Goal: Information Seeking & Learning: Compare options

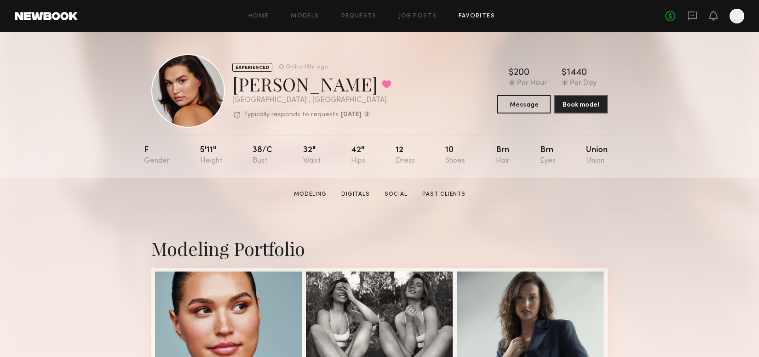
click at [477, 16] on link "Favorites" at bounding box center [476, 16] width 36 height 6
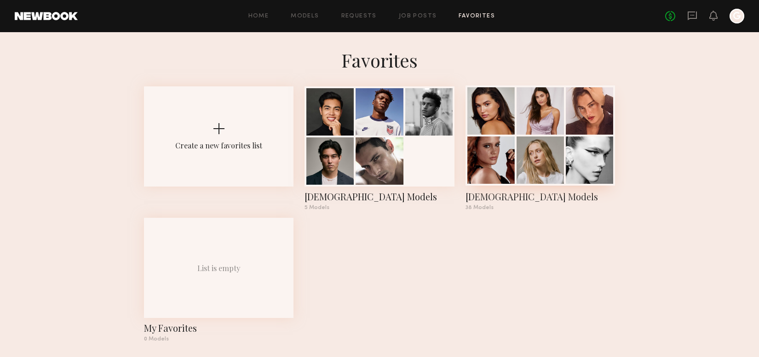
click at [536, 157] on div at bounding box center [539, 160] width 47 height 47
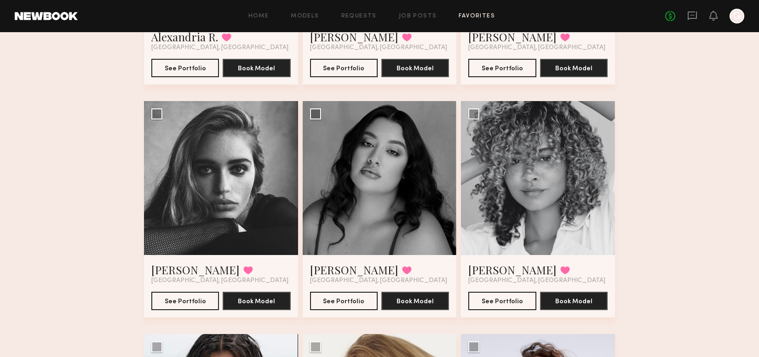
scroll to position [707, 0]
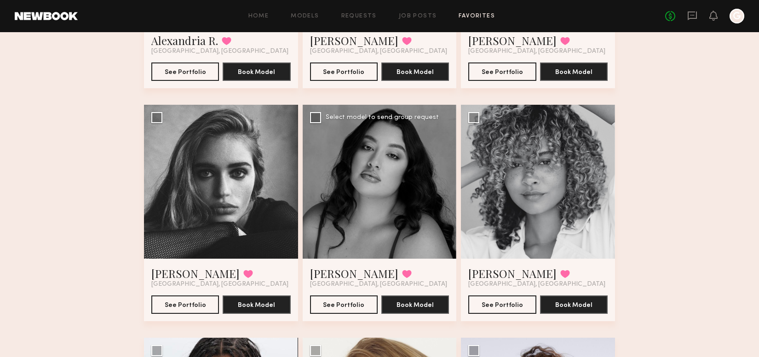
click at [343, 212] on div at bounding box center [380, 182] width 154 height 154
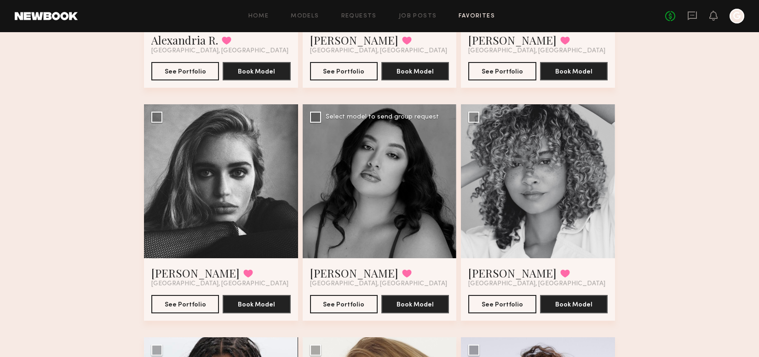
click at [338, 205] on div at bounding box center [380, 181] width 154 height 154
click at [357, 307] on button "See Portfolio" at bounding box center [344, 304] width 68 height 18
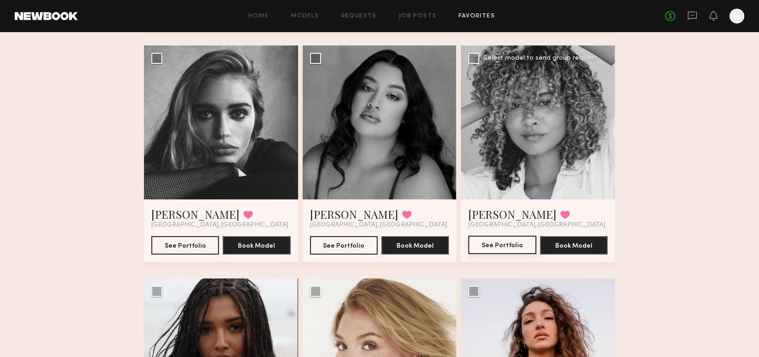
scroll to position [761, 0]
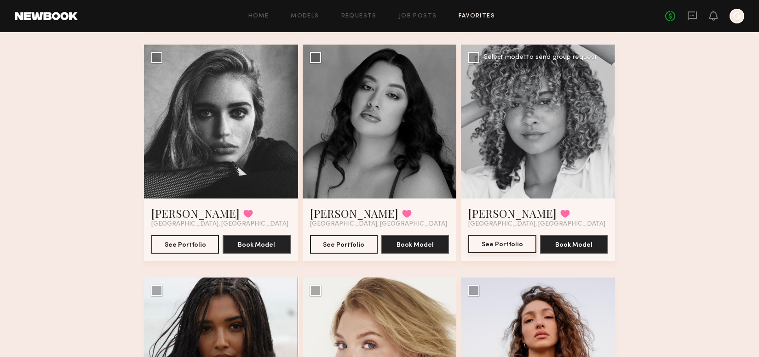
click at [489, 241] on button "See Portfolio" at bounding box center [502, 244] width 68 height 18
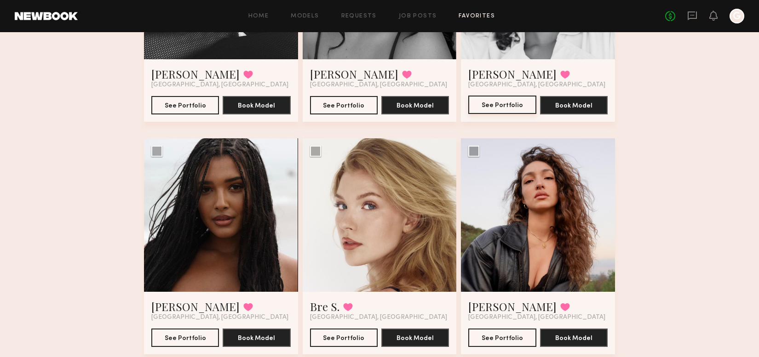
scroll to position [902, 0]
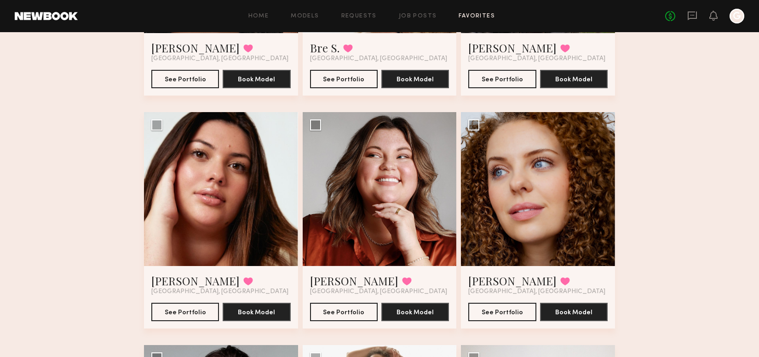
scroll to position [1161, 0]
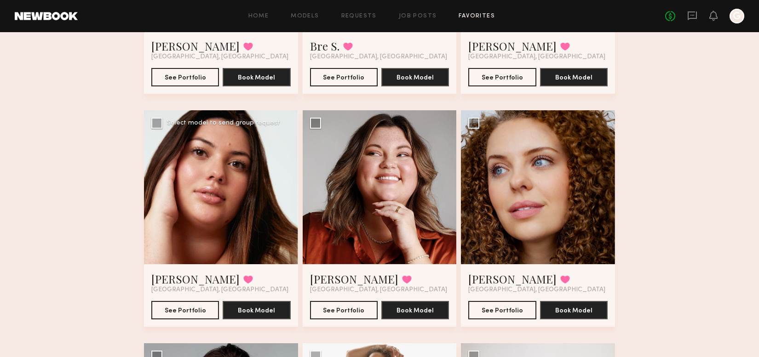
click at [189, 203] on div at bounding box center [221, 187] width 154 height 154
click at [189, 308] on button "See Portfolio" at bounding box center [185, 310] width 68 height 18
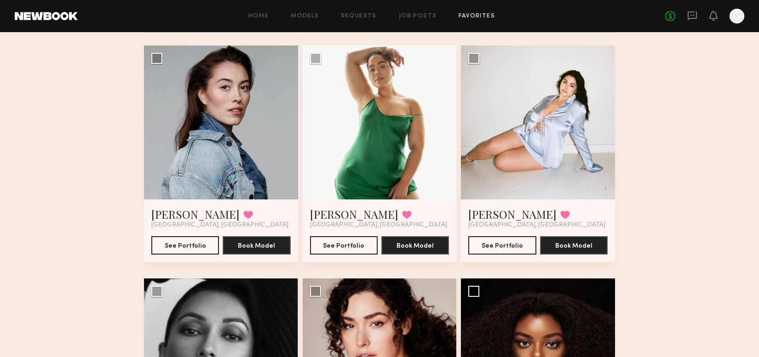
scroll to position [1460, 0]
click at [332, 242] on button "See Portfolio" at bounding box center [344, 244] width 68 height 18
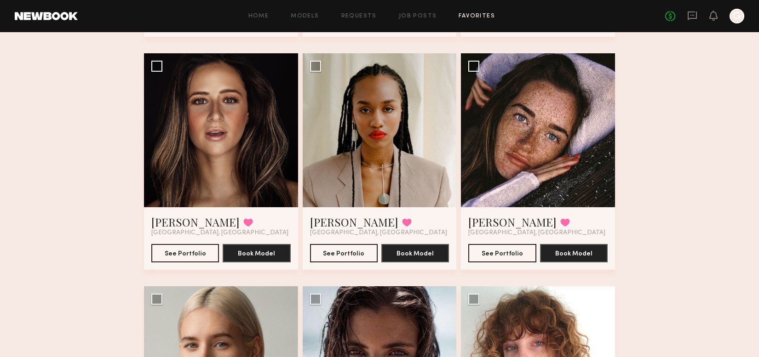
scroll to position [1918, 0]
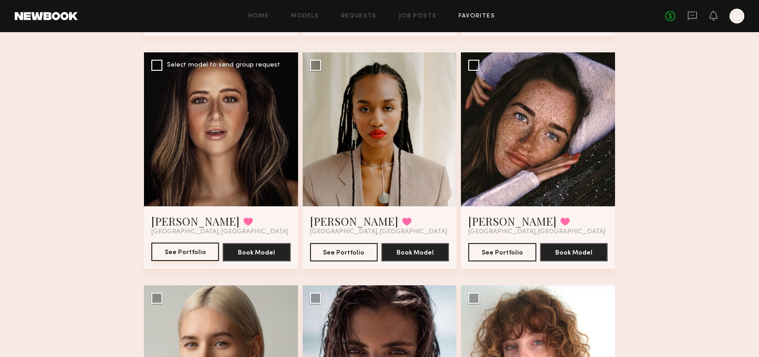
click at [165, 251] on button "See Portfolio" at bounding box center [185, 252] width 68 height 18
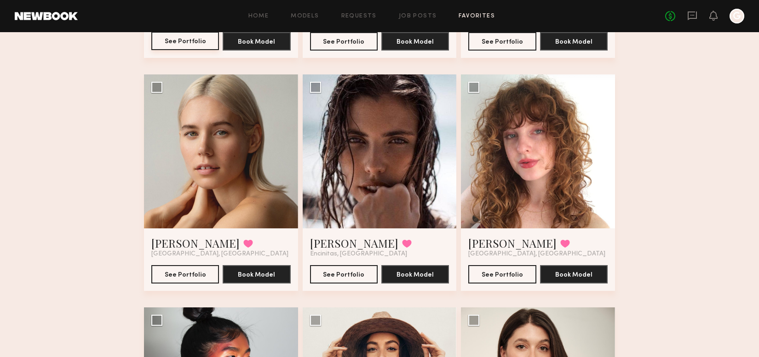
scroll to position [2130, 0]
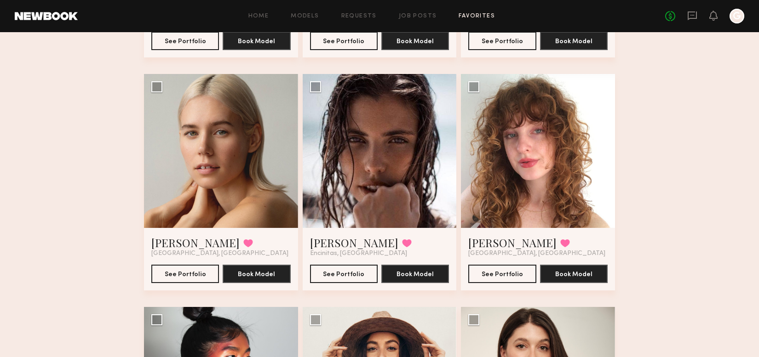
click at [495, 274] on button "See Portfolio" at bounding box center [502, 273] width 68 height 18
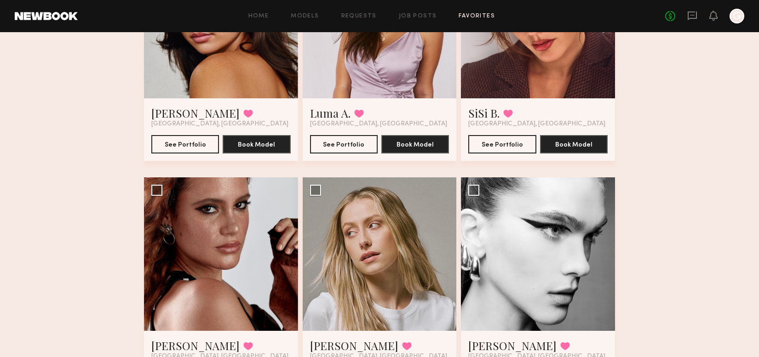
scroll to position [183, 0]
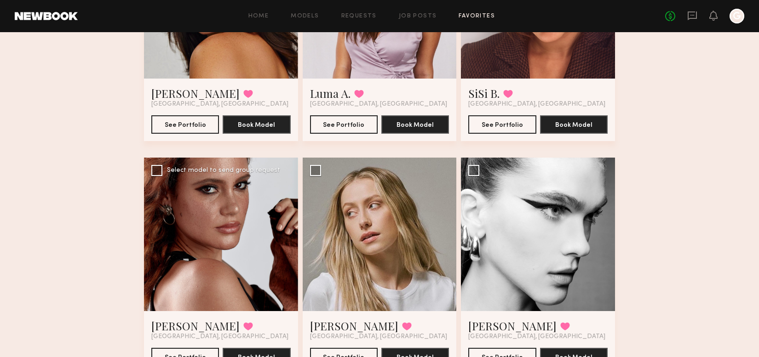
click at [215, 223] on div at bounding box center [221, 235] width 154 height 154
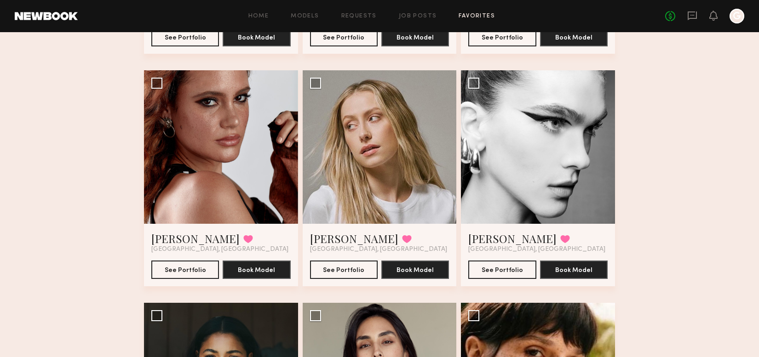
scroll to position [289, 0]
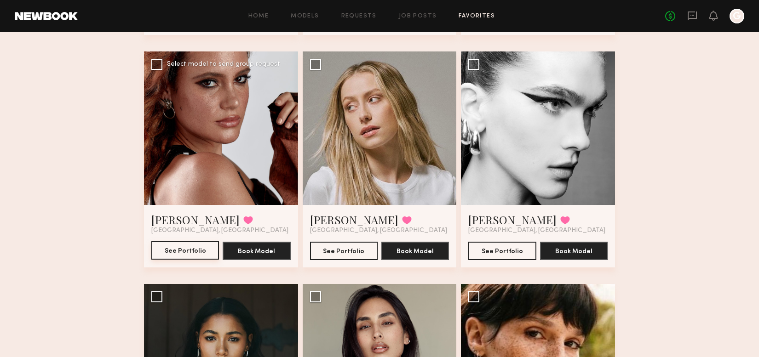
click at [178, 250] on button "See Portfolio" at bounding box center [185, 250] width 68 height 18
click at [348, 248] on button "See Portfolio" at bounding box center [344, 250] width 68 height 18
click at [503, 251] on button "See Portfolio" at bounding box center [502, 250] width 68 height 18
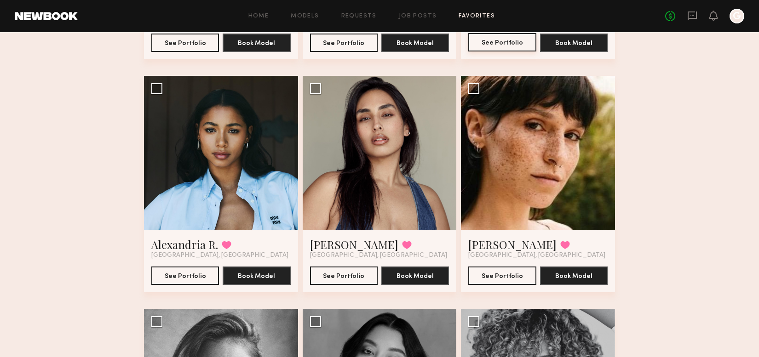
scroll to position [498, 0]
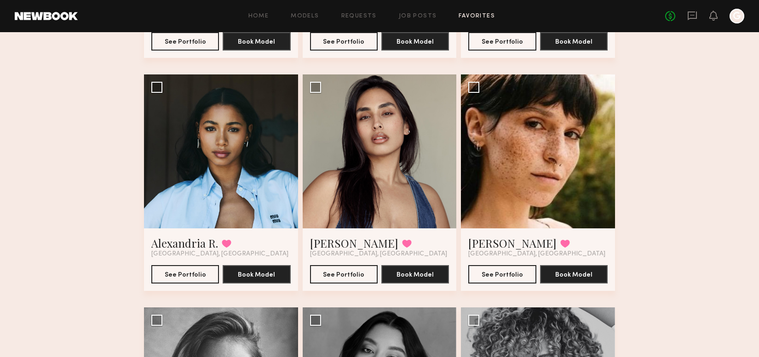
click at [190, 273] on button "See Portfolio" at bounding box center [185, 274] width 68 height 18
click at [504, 273] on button "See Portfolio" at bounding box center [502, 274] width 68 height 18
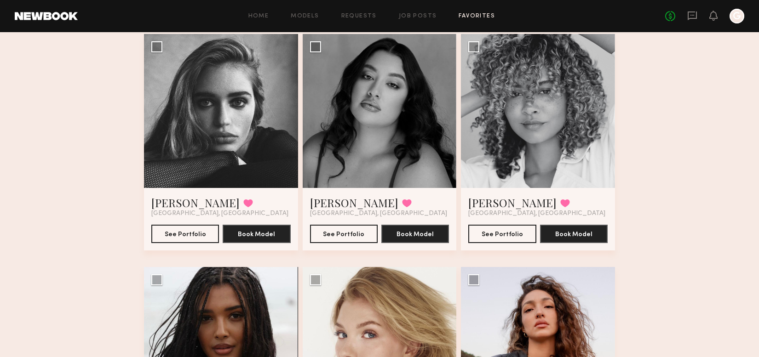
scroll to position [772, 0]
click at [176, 237] on button "See Portfolio" at bounding box center [185, 233] width 68 height 18
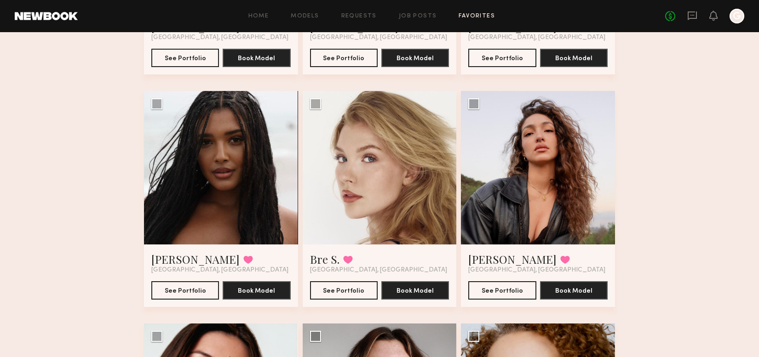
scroll to position [949, 0]
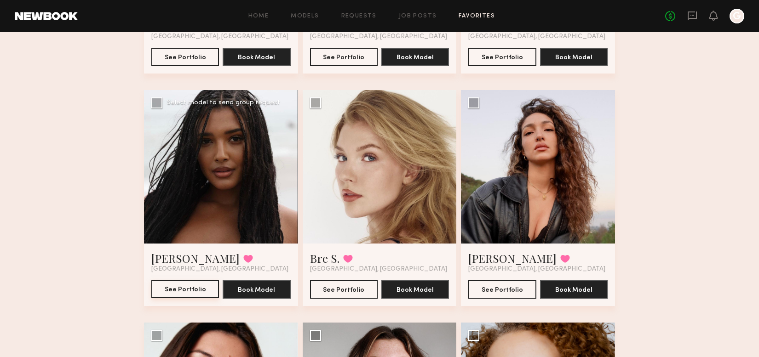
click at [168, 289] on button "See Portfolio" at bounding box center [185, 289] width 68 height 18
click at [496, 284] on button "See Portfolio" at bounding box center [502, 289] width 68 height 18
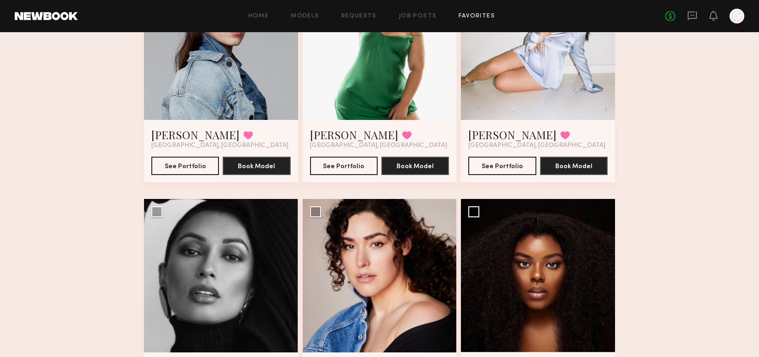
scroll to position [1654, 0]
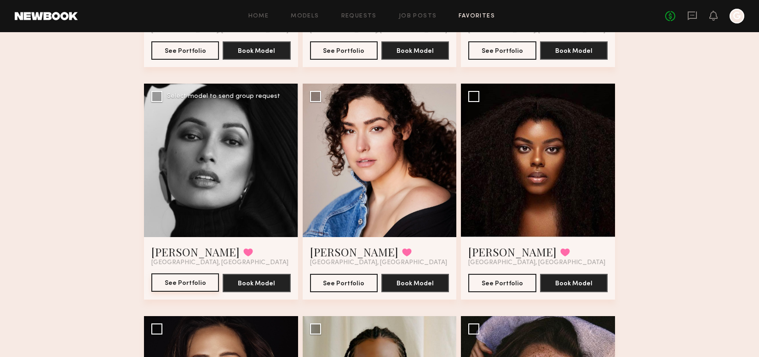
click at [183, 280] on button "See Portfolio" at bounding box center [185, 283] width 68 height 18
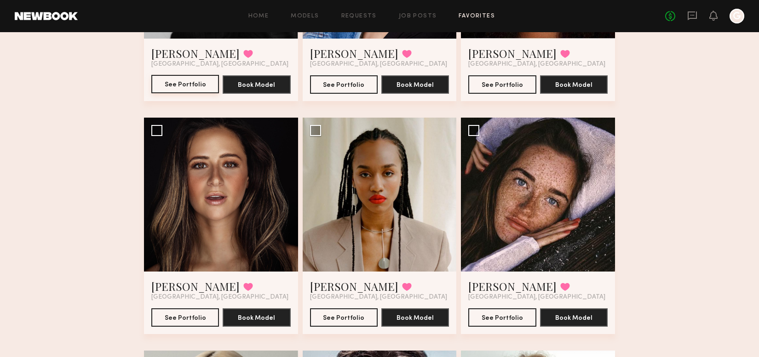
scroll to position [1851, 0]
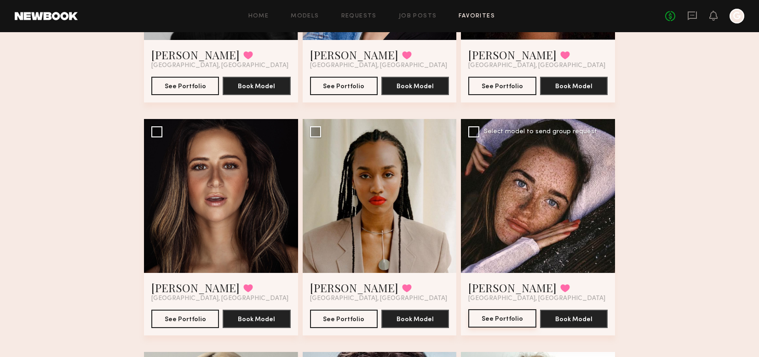
click at [490, 318] on button "See Portfolio" at bounding box center [502, 318] width 68 height 18
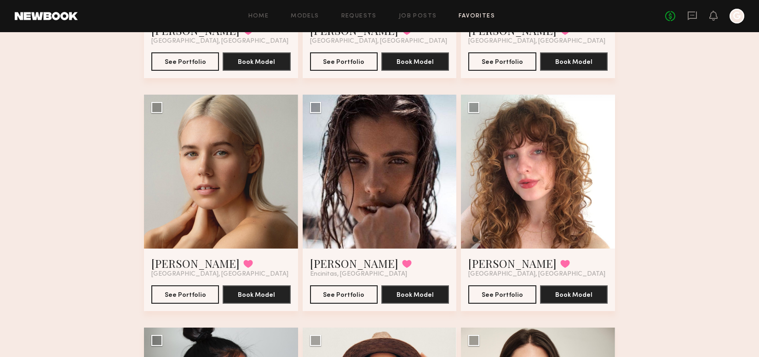
scroll to position [2109, 0]
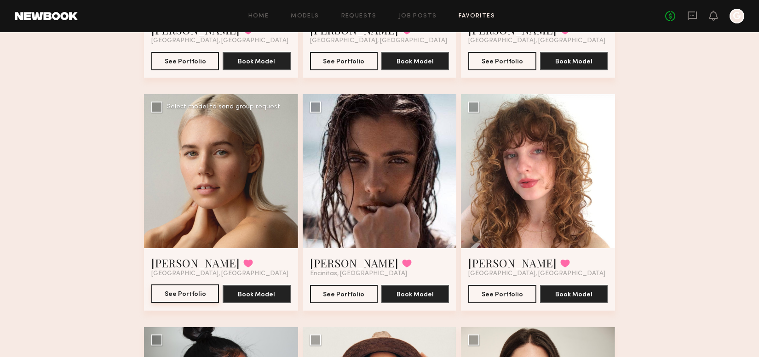
click at [176, 297] on button "See Portfolio" at bounding box center [185, 294] width 68 height 18
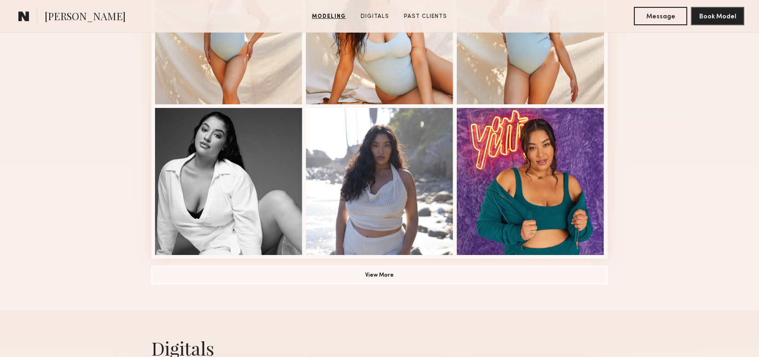
scroll to position [940, 0]
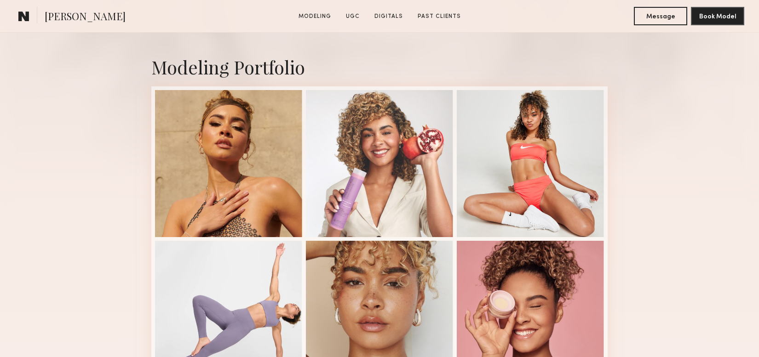
scroll to position [186, 0]
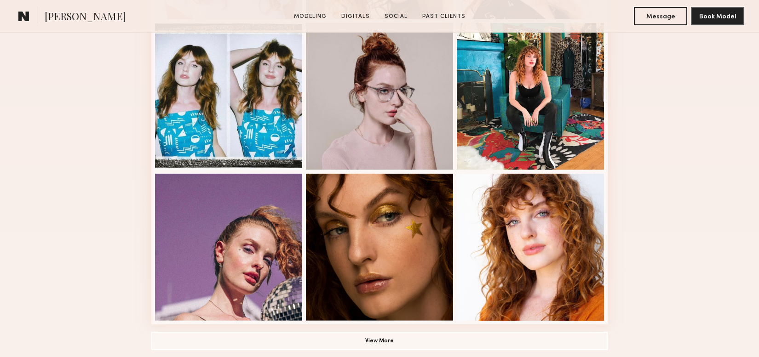
scroll to position [406, 0]
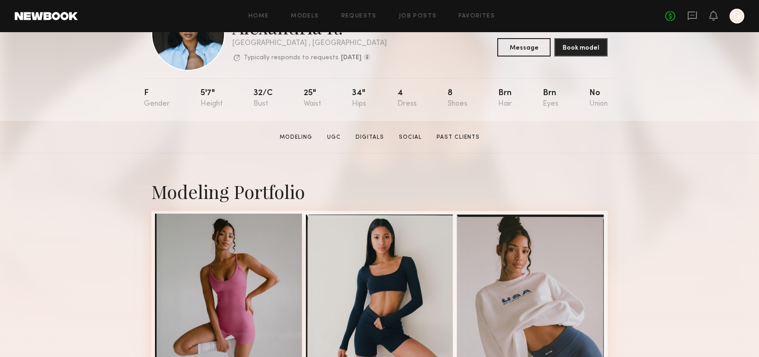
scroll to position [58, 0]
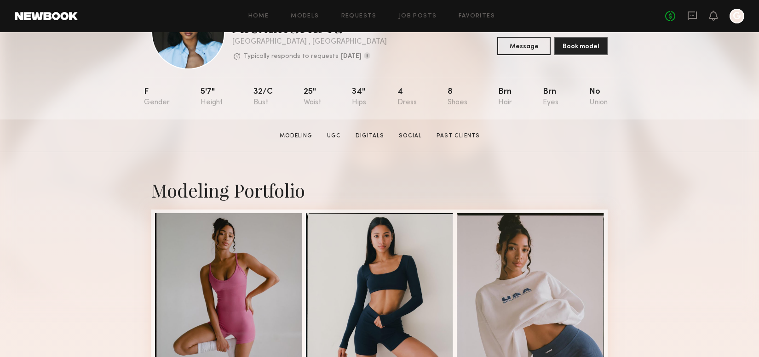
click at [127, 144] on section "Alexandria R. Modeling UGC Digitals Social Past Clients Message Book Model" at bounding box center [379, 136] width 759 height 33
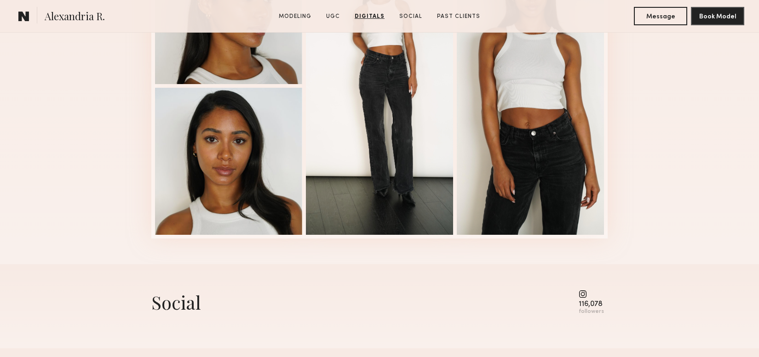
scroll to position [1653, 0]
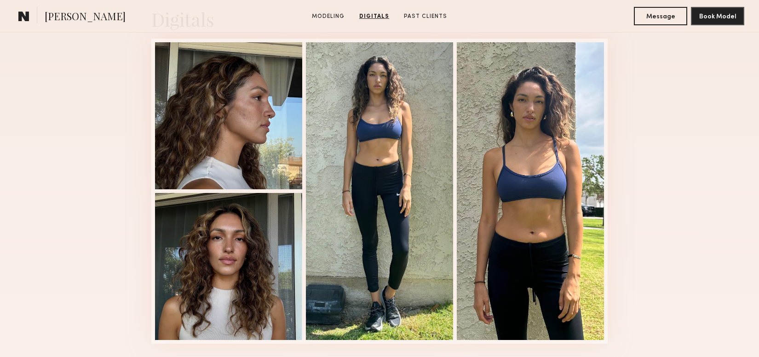
scroll to position [937, 0]
